Goal: Transaction & Acquisition: Subscribe to service/newsletter

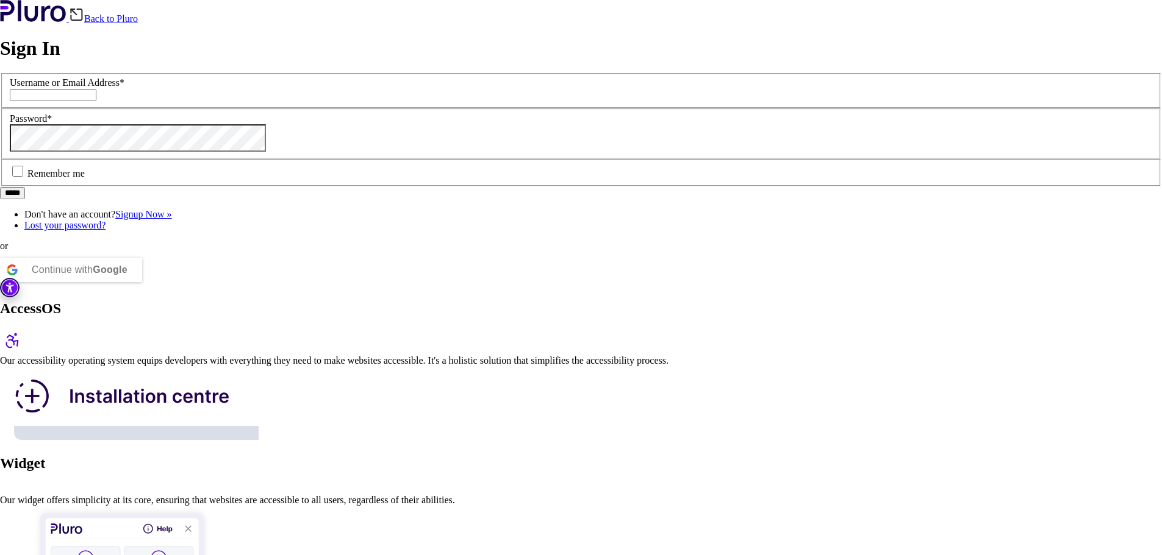
click at [96, 101] on input "Username or Email Address *" at bounding box center [53, 95] width 87 height 12
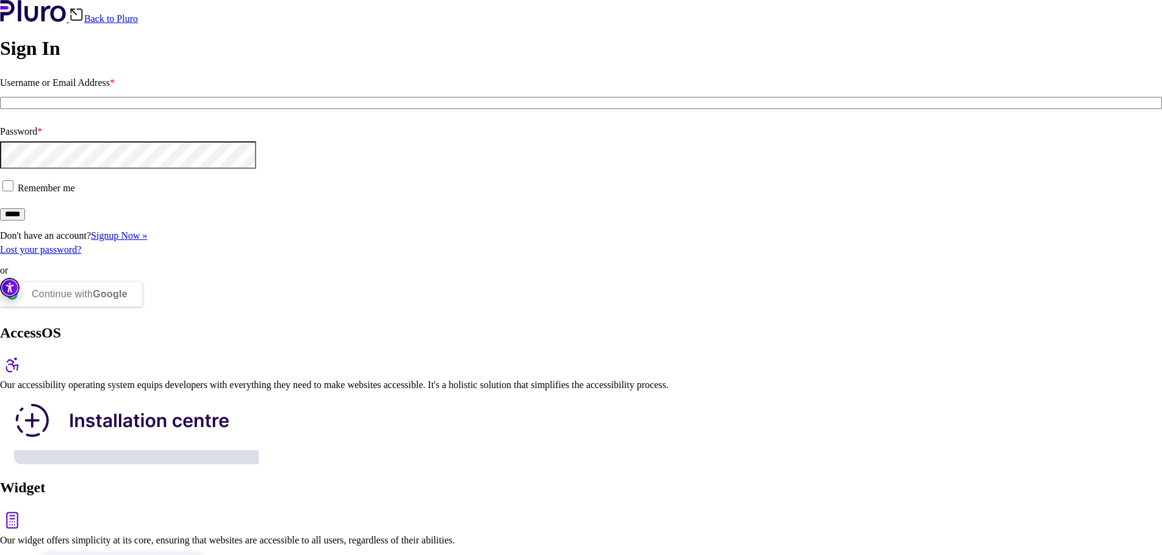
click at [127, 307] on div "Continue with Google" at bounding box center [80, 294] width 96 height 24
click at [135, 109] on input "Username or Email Address *" at bounding box center [581, 103] width 1162 height 12
drag, startPoint x: 566, startPoint y: 259, endPoint x: 970, endPoint y: 261, distance: 404.3
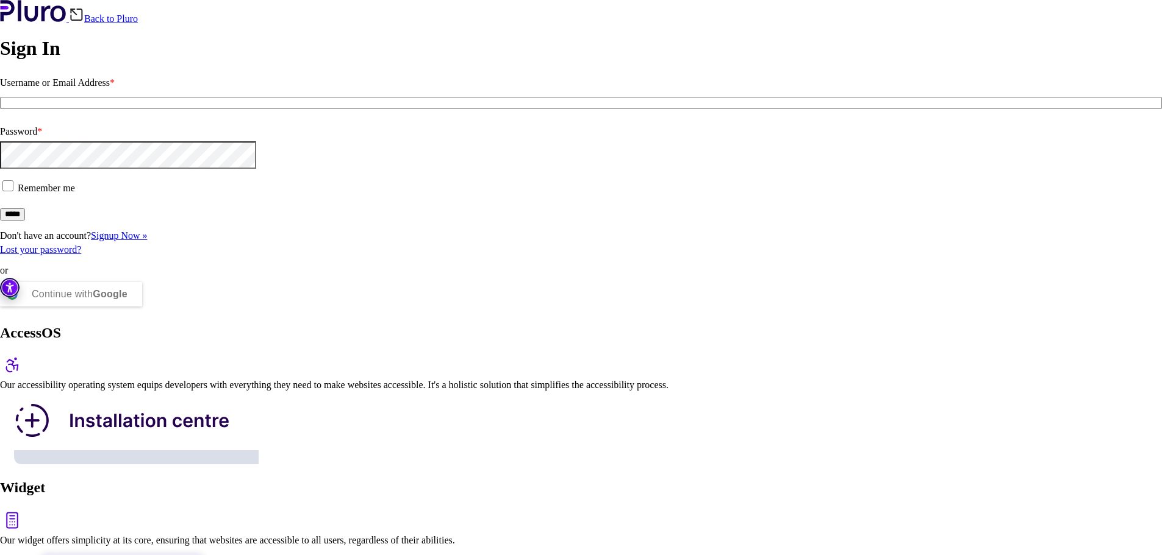
drag, startPoint x: 963, startPoint y: 255, endPoint x: 514, endPoint y: 267, distance: 449.5
drag, startPoint x: 532, startPoint y: 280, endPoint x: 1027, endPoint y: 295, distance: 495.3
